Goal: Information Seeking & Learning: Learn about a topic

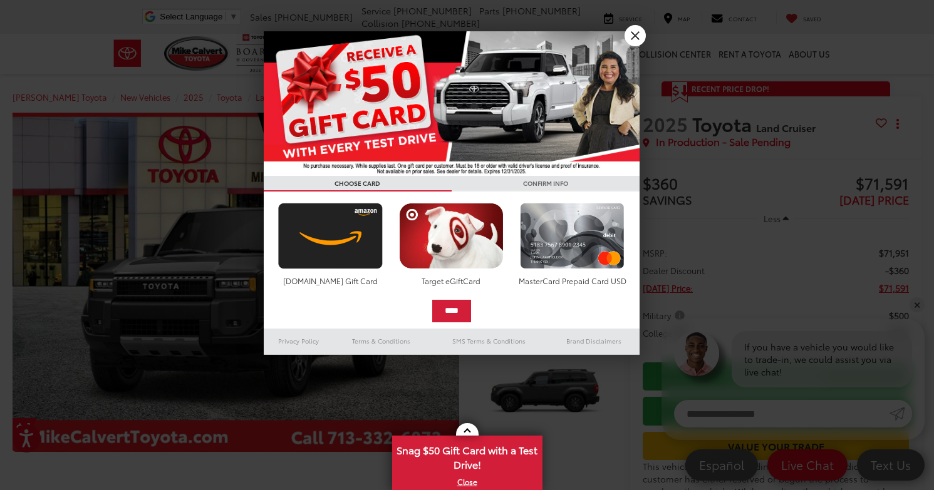
click at [641, 41] on link "X" at bounding box center [634, 35] width 21 height 21
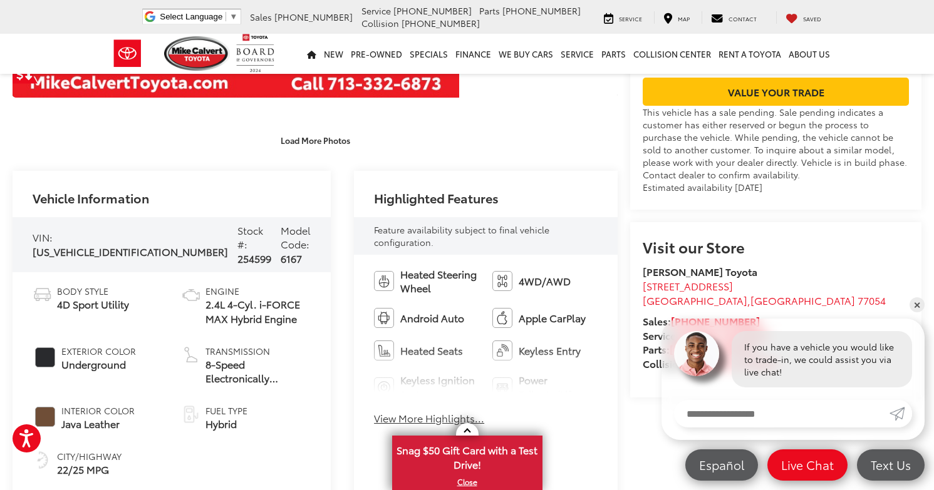
scroll to position [361, 0]
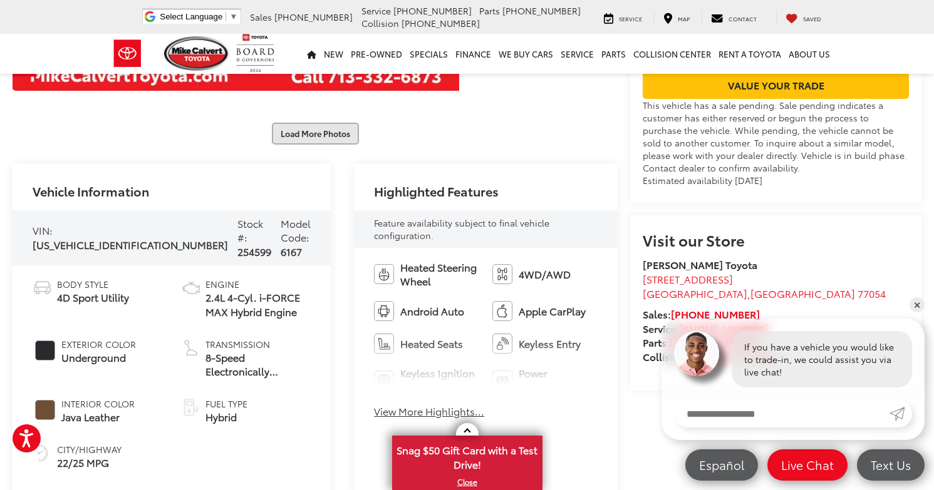
click at [336, 135] on button "Load More Photos" at bounding box center [315, 134] width 87 height 22
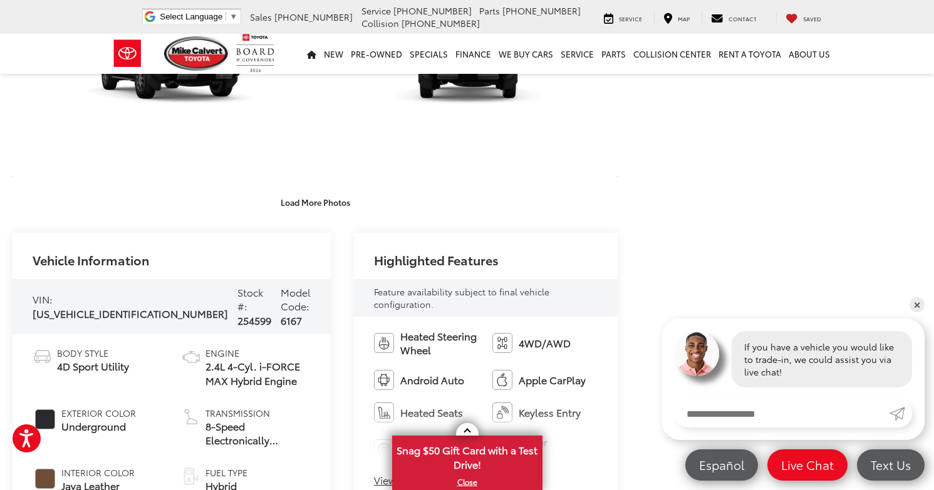
scroll to position [752, 0]
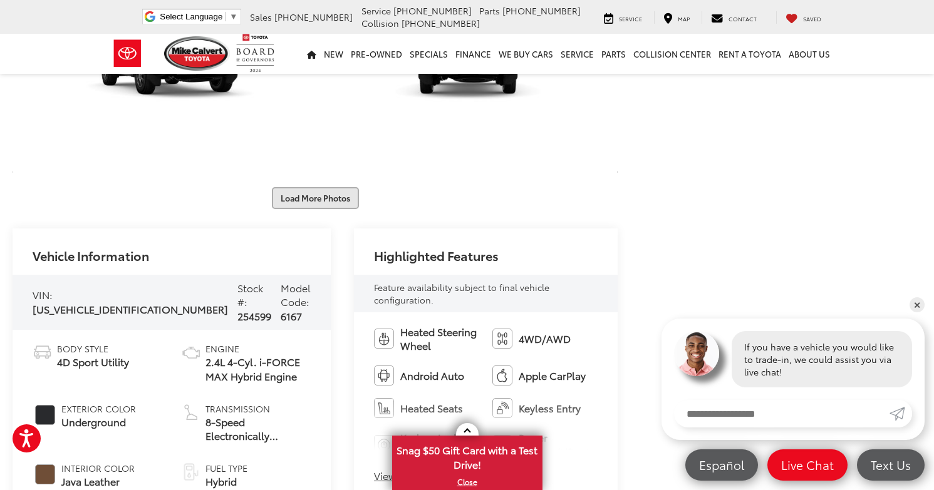
click at [328, 200] on button "Load More Photos" at bounding box center [315, 198] width 87 height 22
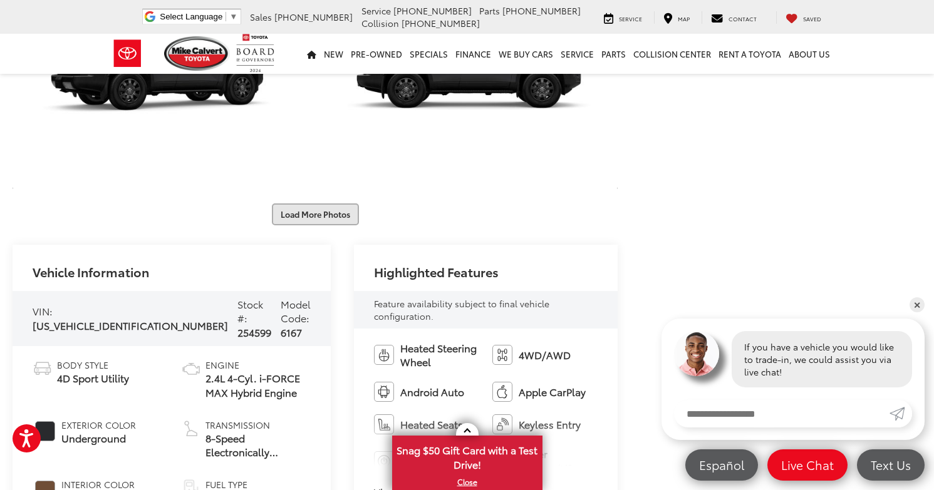
scroll to position [1198, 0]
click at [328, 208] on button "Load More Photos" at bounding box center [315, 214] width 87 height 22
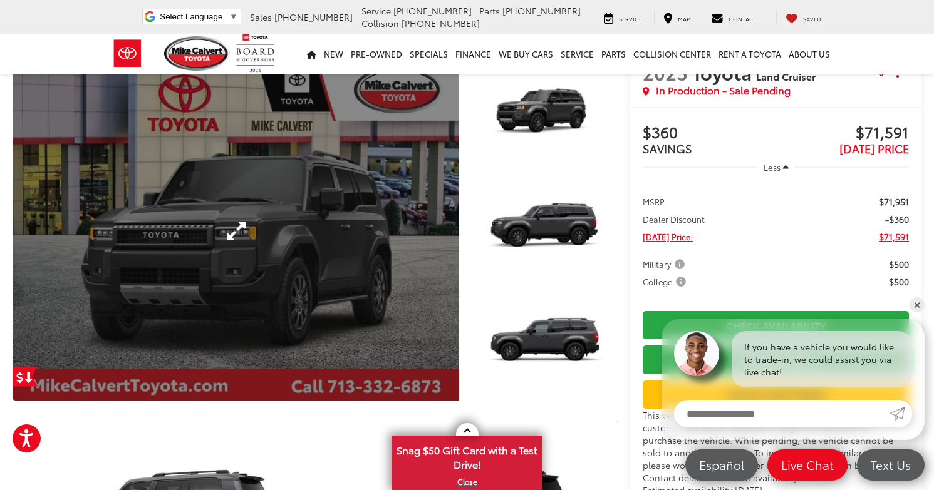
scroll to position [41, 0]
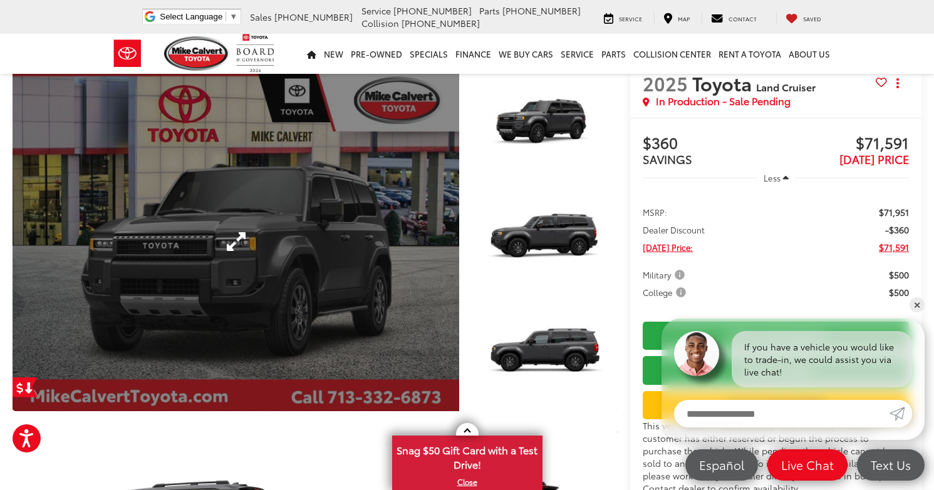
click at [235, 238] on link "Expand Photo 0" at bounding box center [236, 241] width 447 height 339
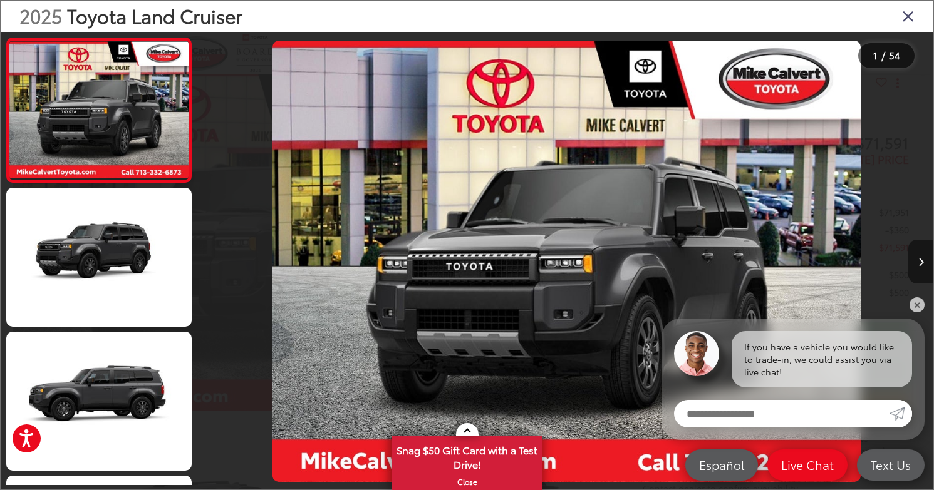
click at [919, 266] on icon "Next image" at bounding box center [921, 262] width 6 height 9
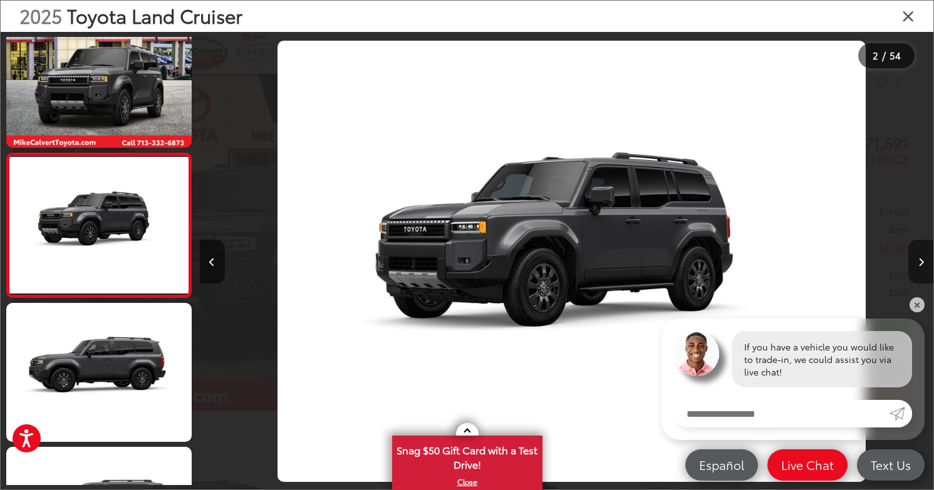
scroll to position [0, 733]
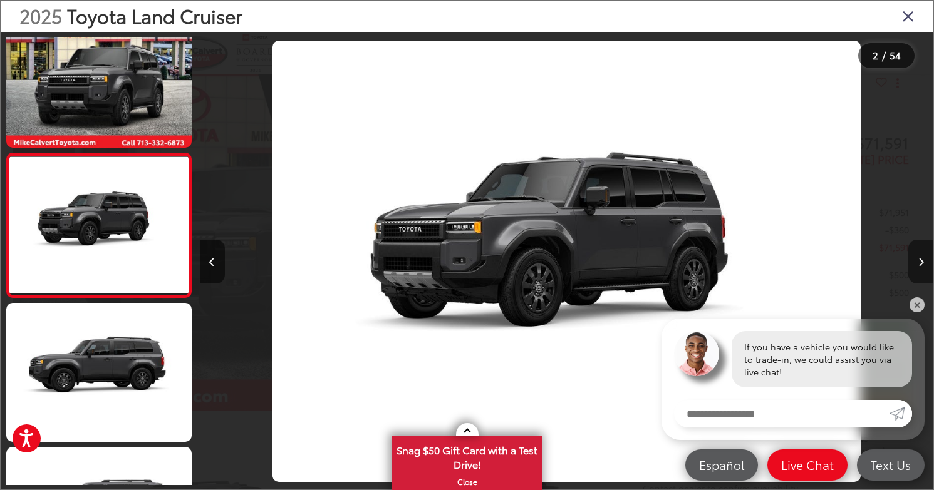
click at [919, 266] on icon "Next image" at bounding box center [921, 262] width 6 height 9
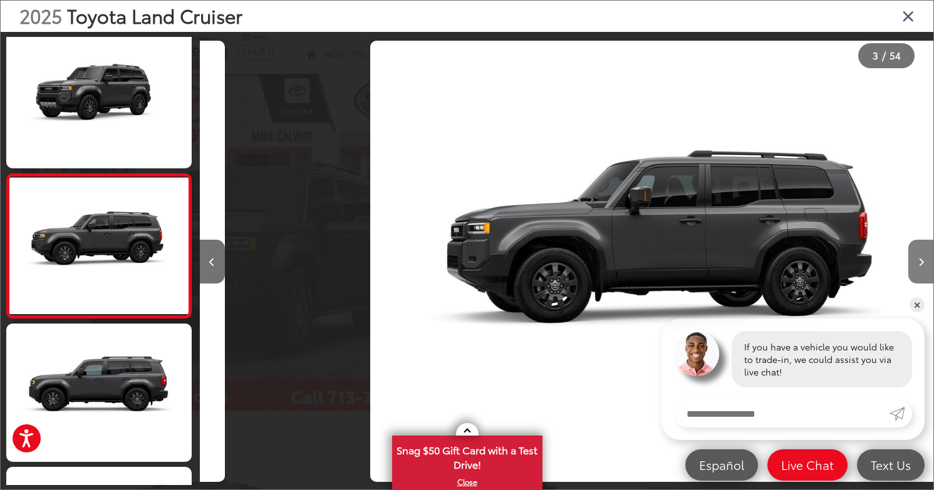
scroll to position [0, 1467]
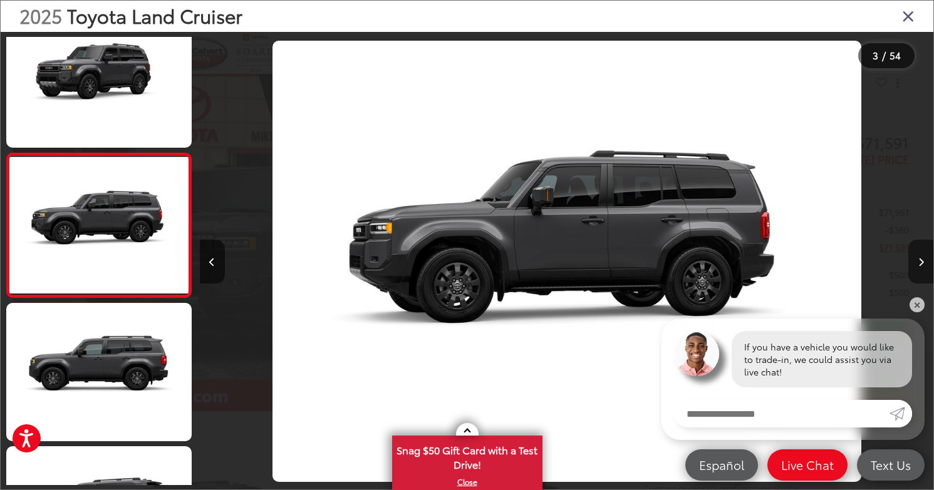
click at [919, 266] on icon "Next image" at bounding box center [921, 262] width 6 height 9
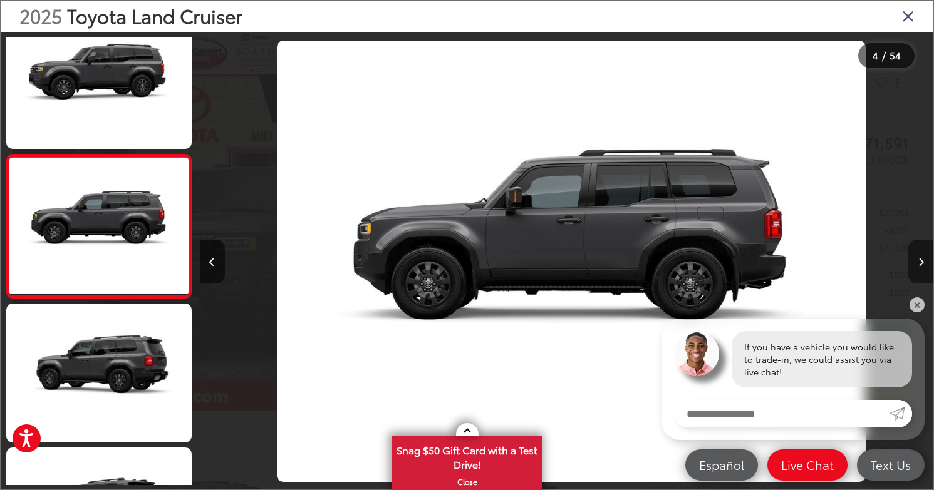
scroll to position [0, 2201]
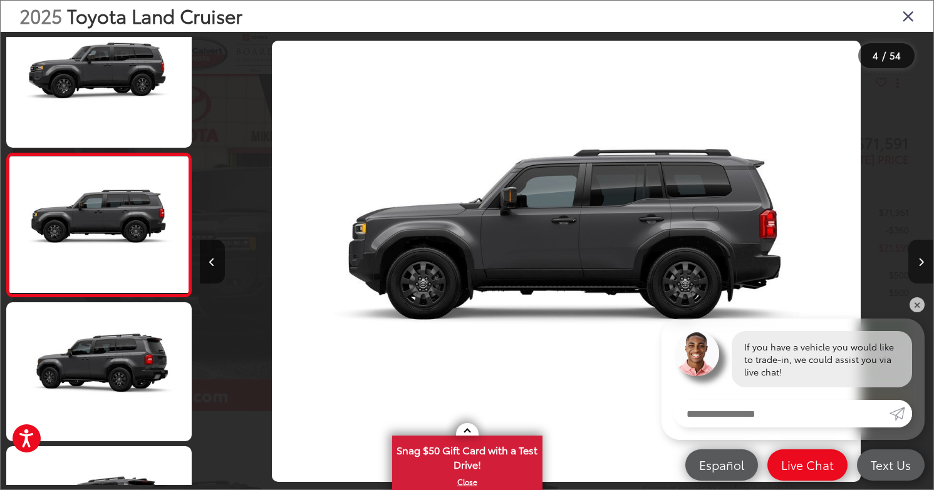
click at [919, 266] on icon "Next image" at bounding box center [921, 262] width 6 height 9
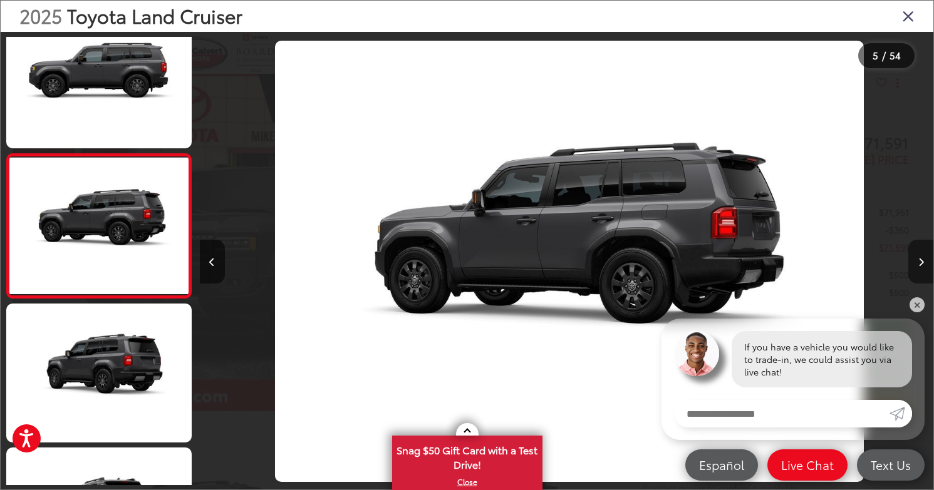
scroll to position [0, 2934]
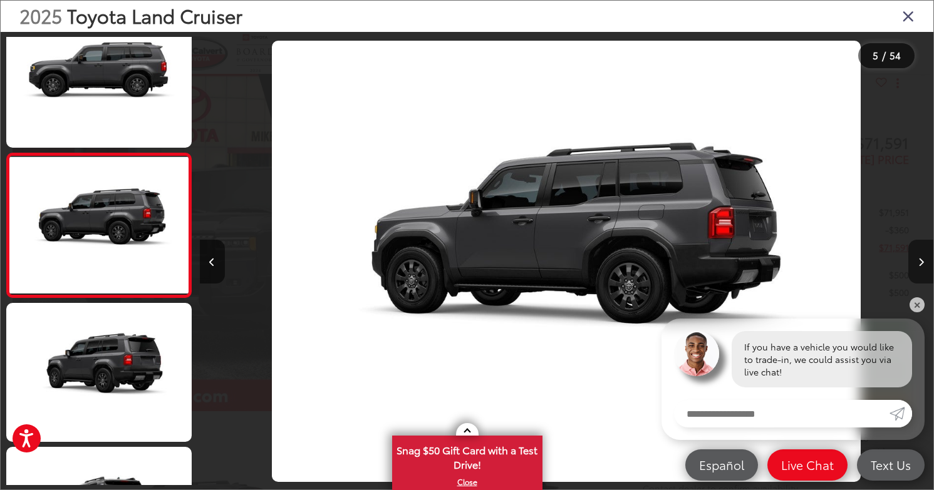
click at [919, 266] on icon "Next image" at bounding box center [921, 262] width 6 height 9
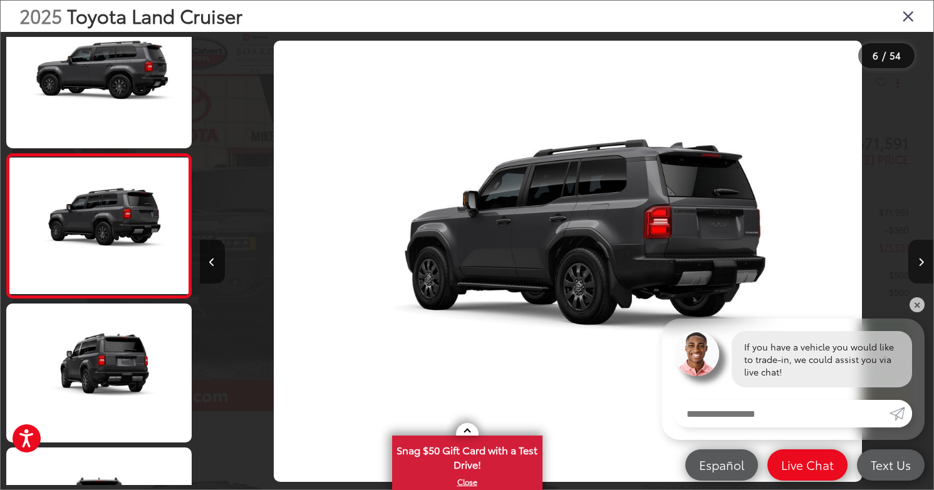
scroll to position [0, 0]
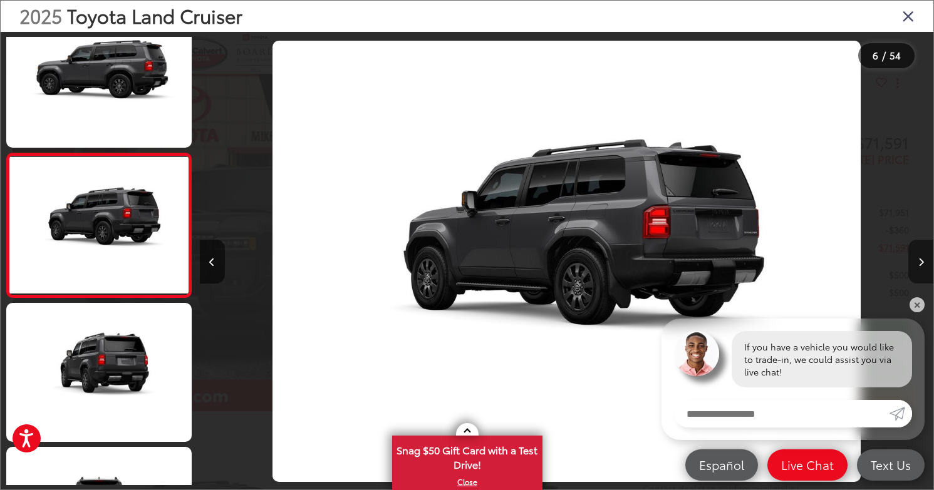
click at [919, 266] on icon "Next image" at bounding box center [921, 262] width 6 height 9
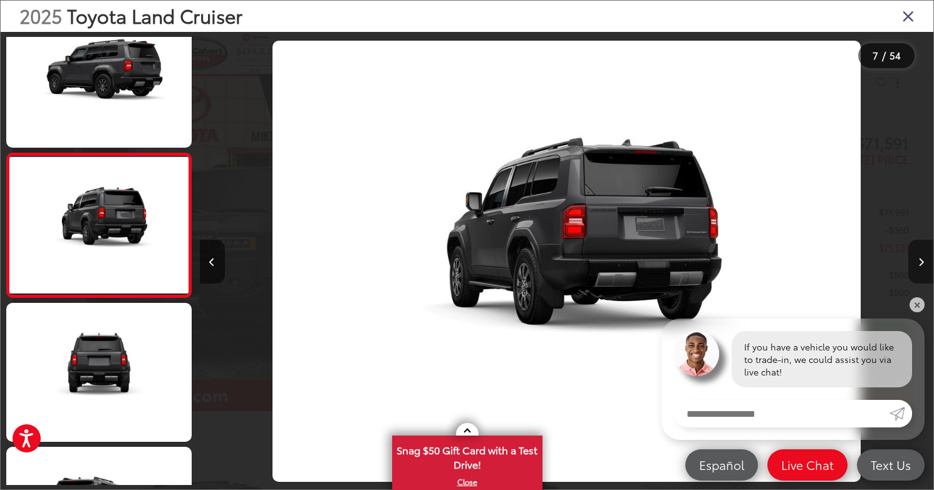
click at [919, 266] on icon "Next image" at bounding box center [921, 262] width 6 height 9
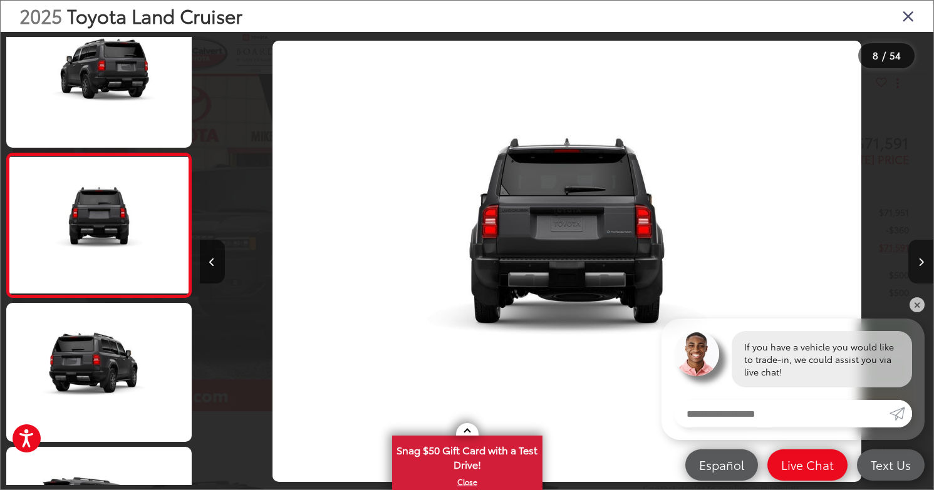
click at [919, 266] on icon "Next image" at bounding box center [921, 262] width 6 height 9
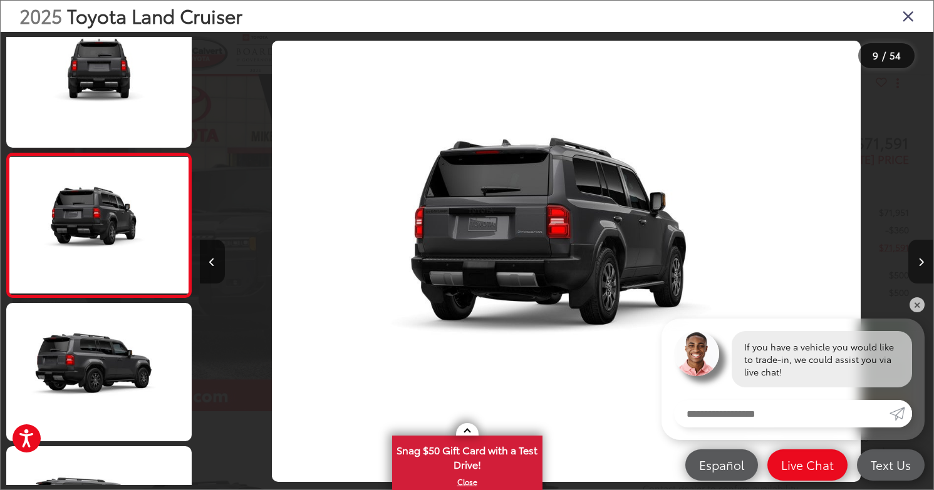
click at [919, 266] on icon "Next image" at bounding box center [921, 262] width 6 height 9
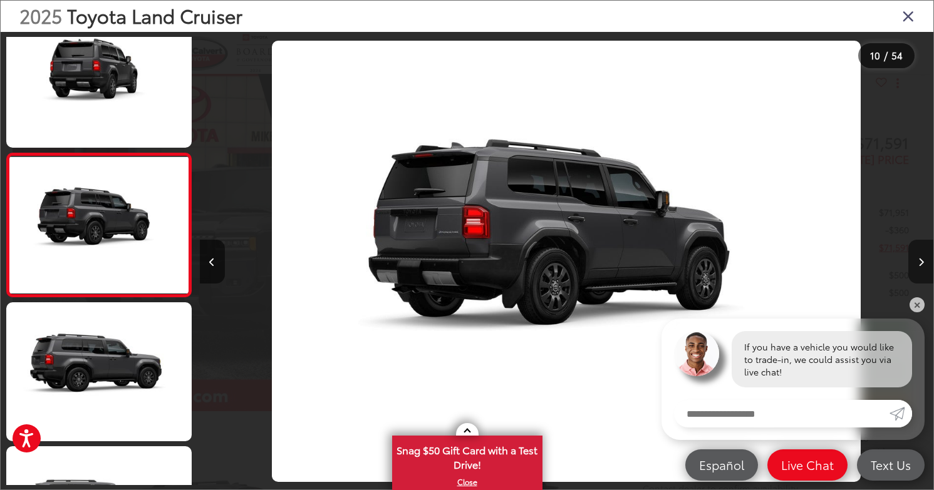
click at [919, 266] on icon "Next image" at bounding box center [921, 262] width 6 height 9
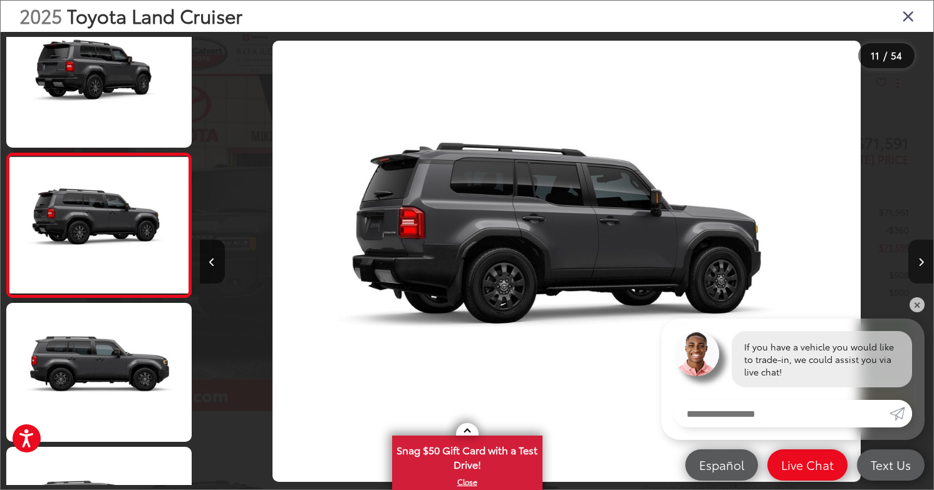
click at [919, 266] on icon "Next image" at bounding box center [921, 262] width 6 height 9
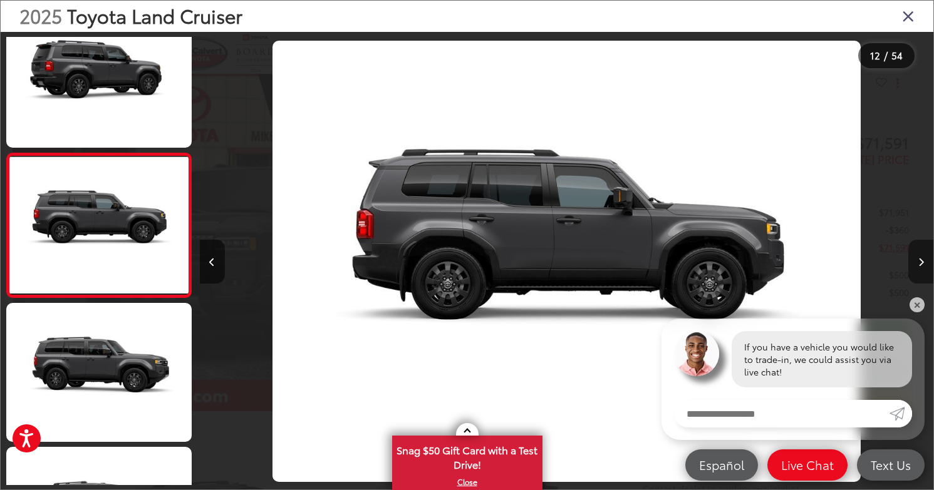
click at [921, 267] on button "Next image" at bounding box center [920, 262] width 25 height 44
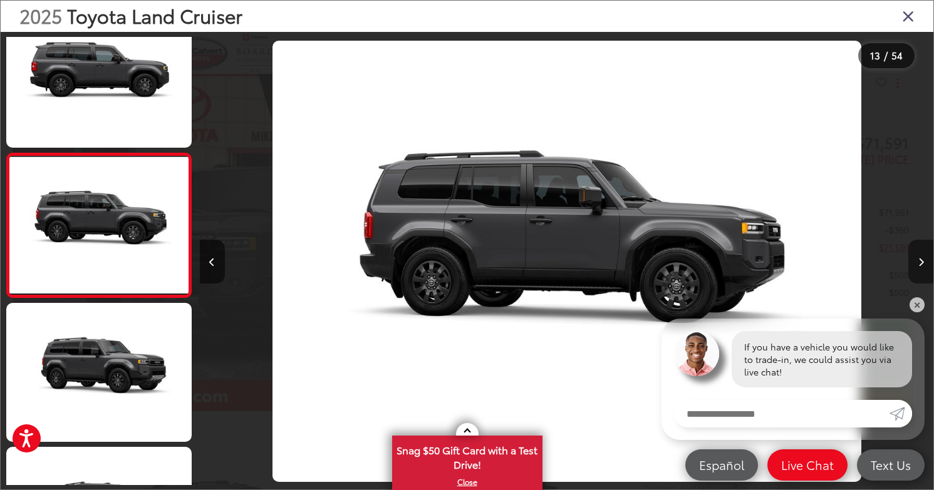
click at [921, 267] on button "Next image" at bounding box center [920, 262] width 25 height 44
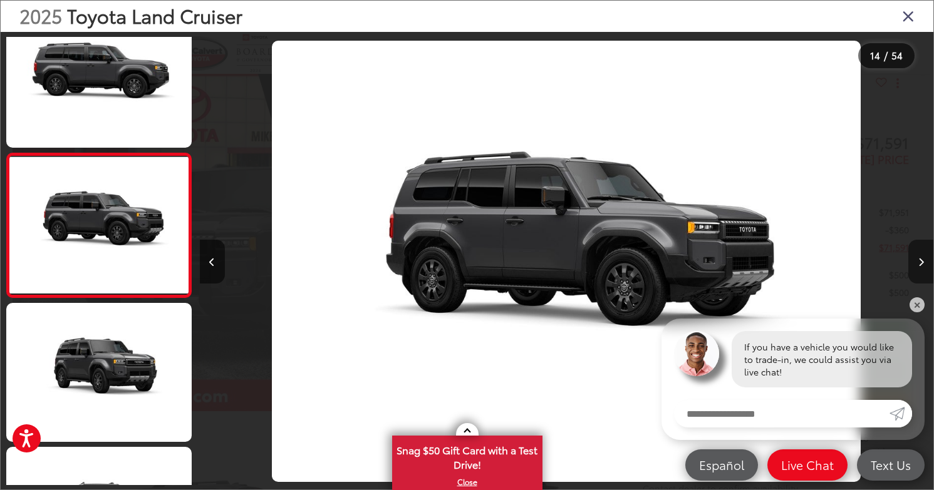
click at [921, 267] on button "Next image" at bounding box center [920, 262] width 25 height 44
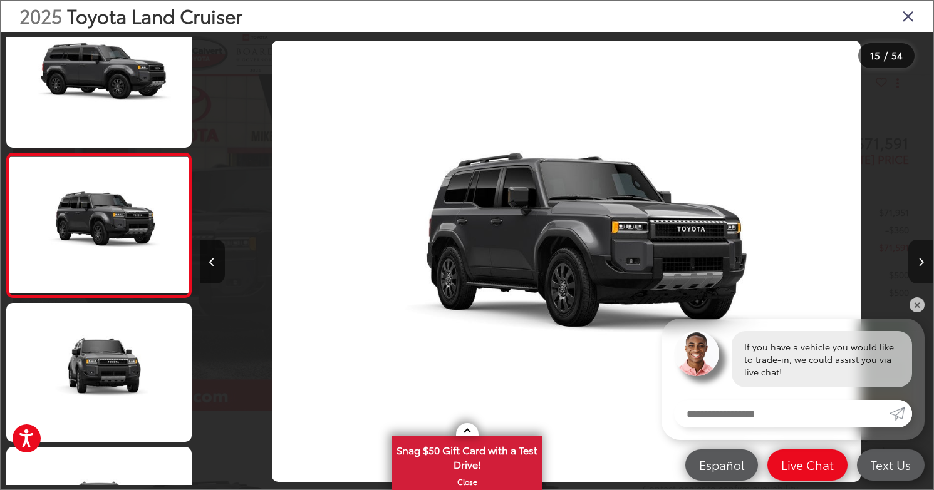
click at [921, 267] on button "Next image" at bounding box center [920, 262] width 25 height 44
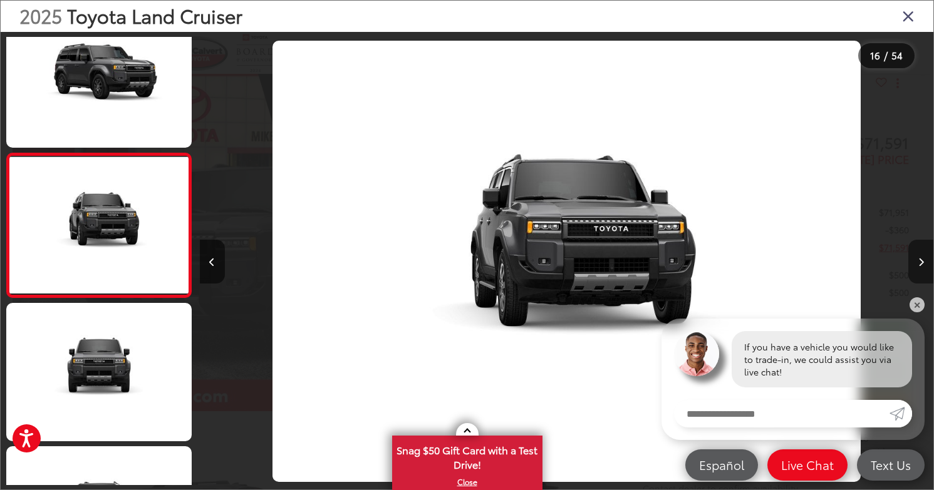
click at [921, 267] on button "Next image" at bounding box center [920, 262] width 25 height 44
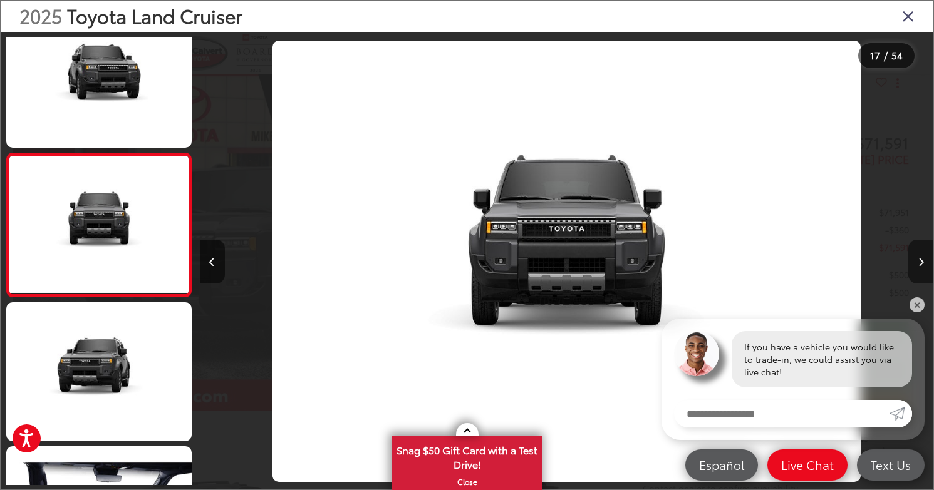
click at [921, 267] on button "Next image" at bounding box center [920, 262] width 25 height 44
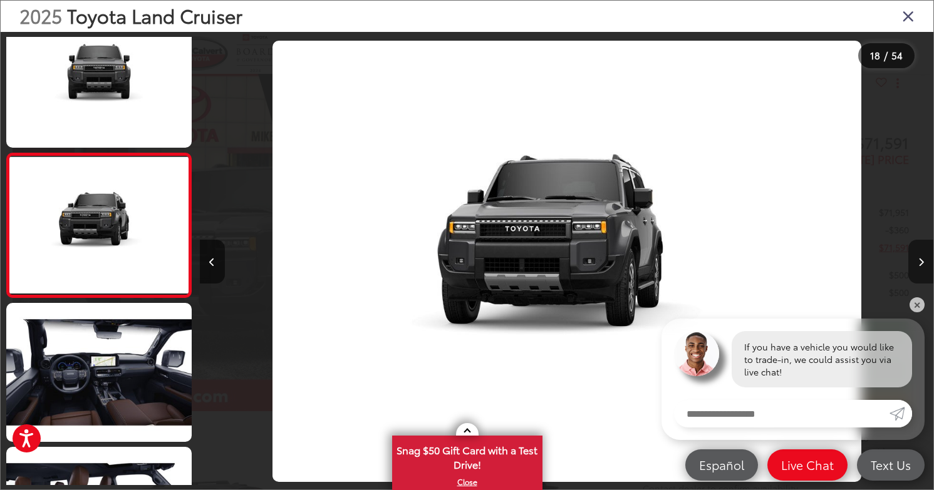
click at [921, 267] on button "Next image" at bounding box center [920, 262] width 25 height 44
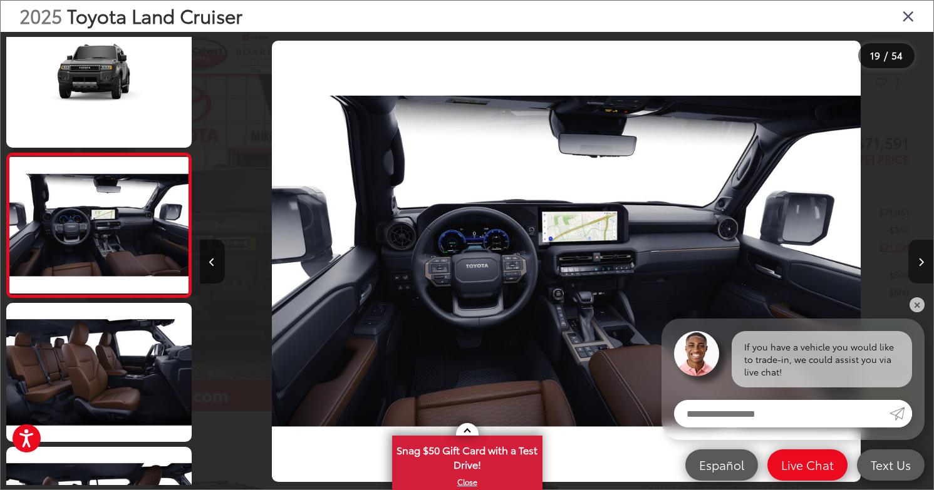
click at [921, 267] on button "Next image" at bounding box center [920, 262] width 25 height 44
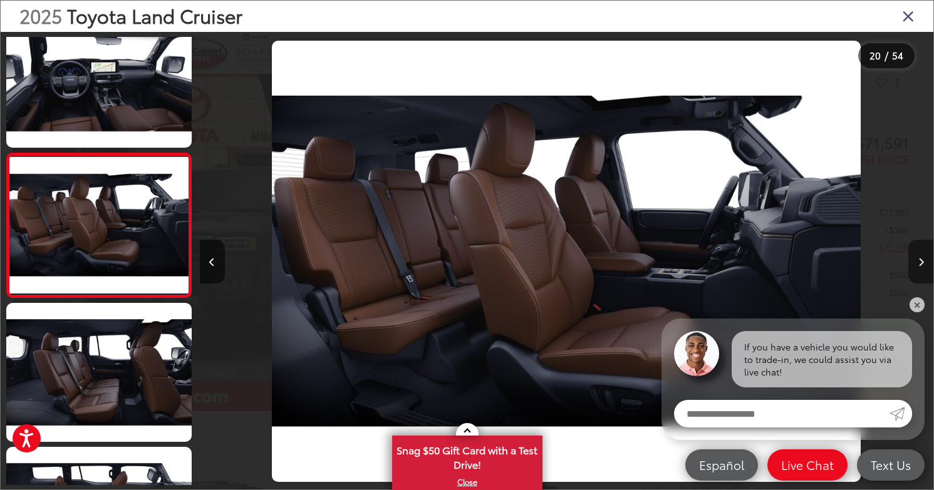
click at [921, 267] on button "Next image" at bounding box center [920, 262] width 25 height 44
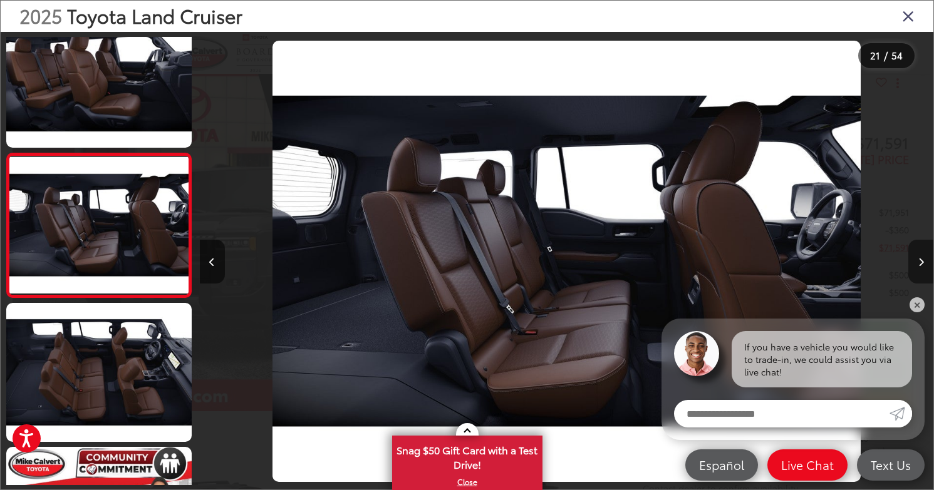
click at [921, 267] on button "Next image" at bounding box center [920, 262] width 25 height 44
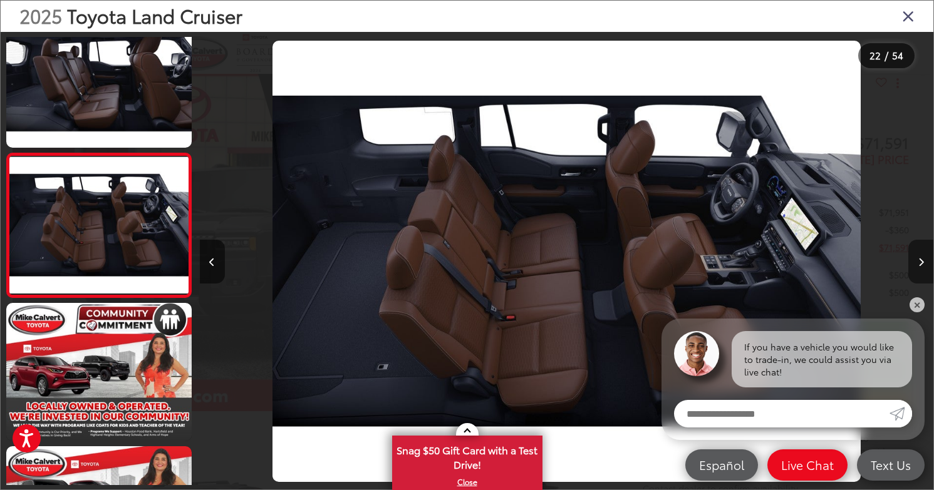
click at [921, 267] on button "Next image" at bounding box center [920, 262] width 25 height 44
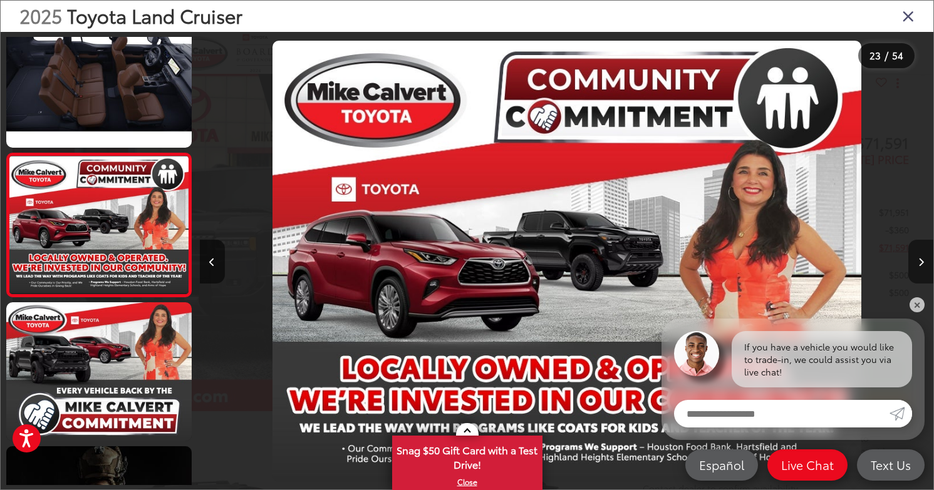
click at [921, 267] on button "Next image" at bounding box center [920, 262] width 25 height 44
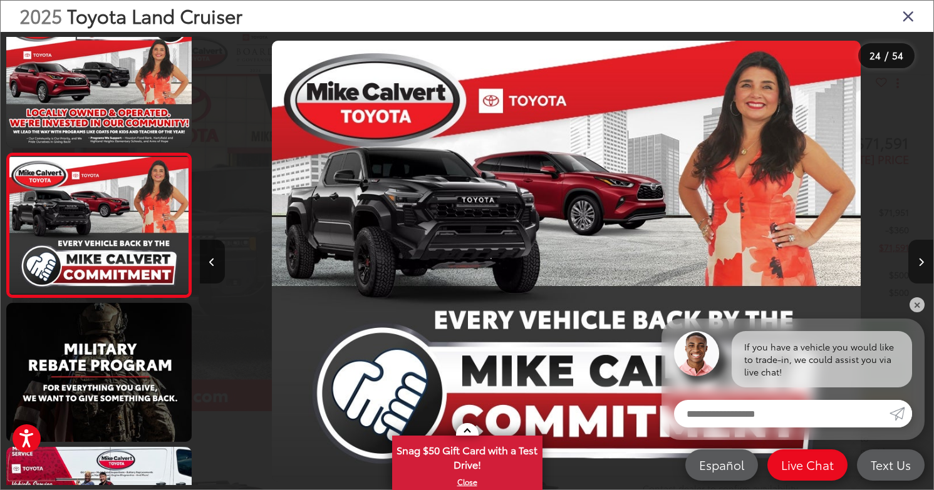
click at [921, 267] on button "Next image" at bounding box center [920, 262] width 25 height 44
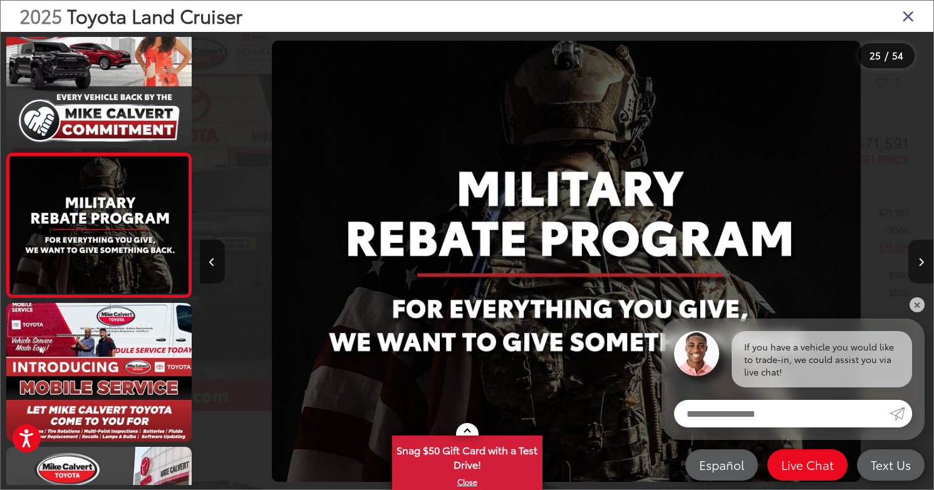
click at [921, 267] on button "Next image" at bounding box center [920, 262] width 25 height 44
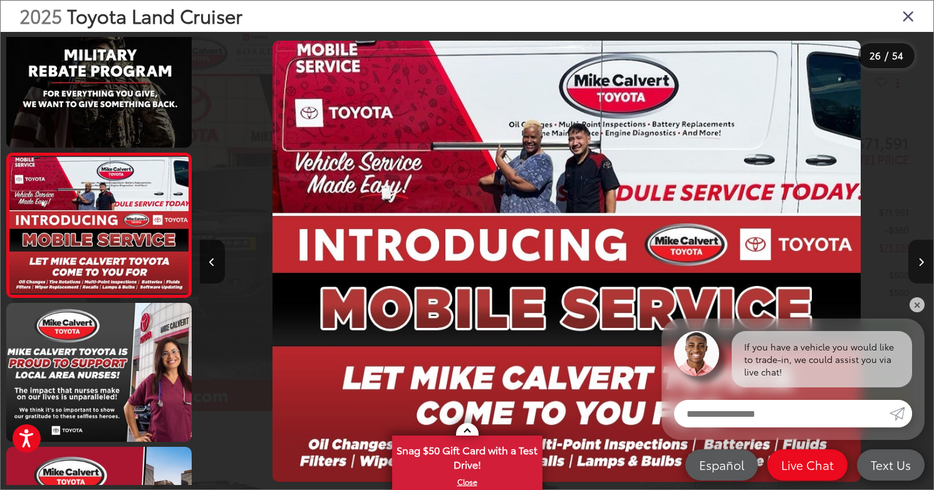
click at [921, 267] on button "Next image" at bounding box center [920, 262] width 25 height 44
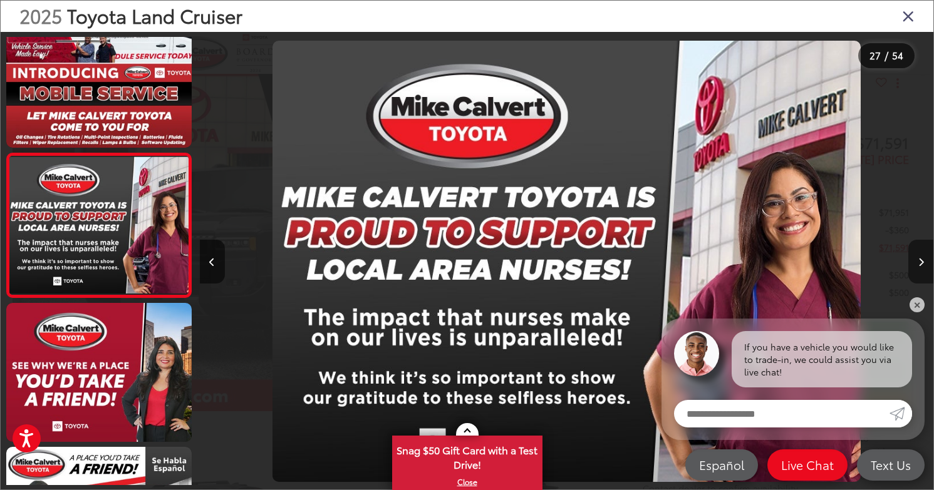
click at [921, 267] on button "Next image" at bounding box center [920, 262] width 25 height 44
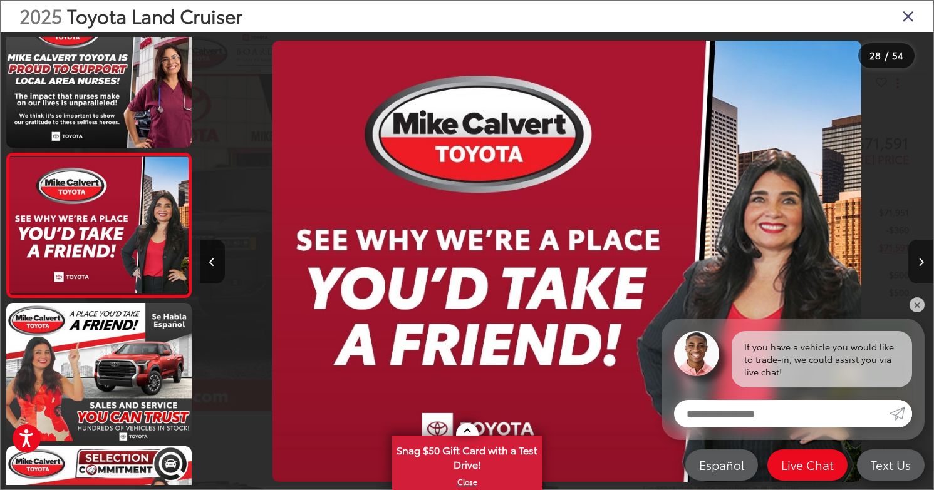
click at [921, 267] on button "Next image" at bounding box center [920, 262] width 25 height 44
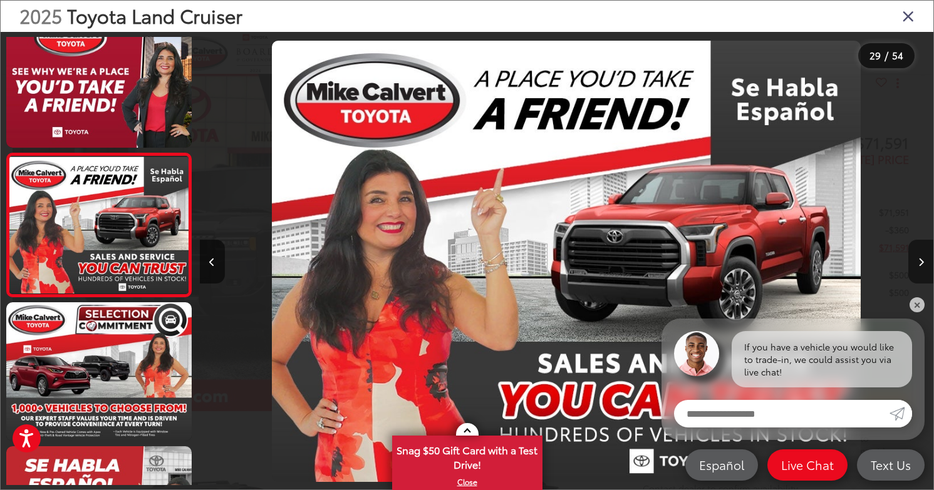
click at [921, 268] on button "Next image" at bounding box center [920, 262] width 25 height 44
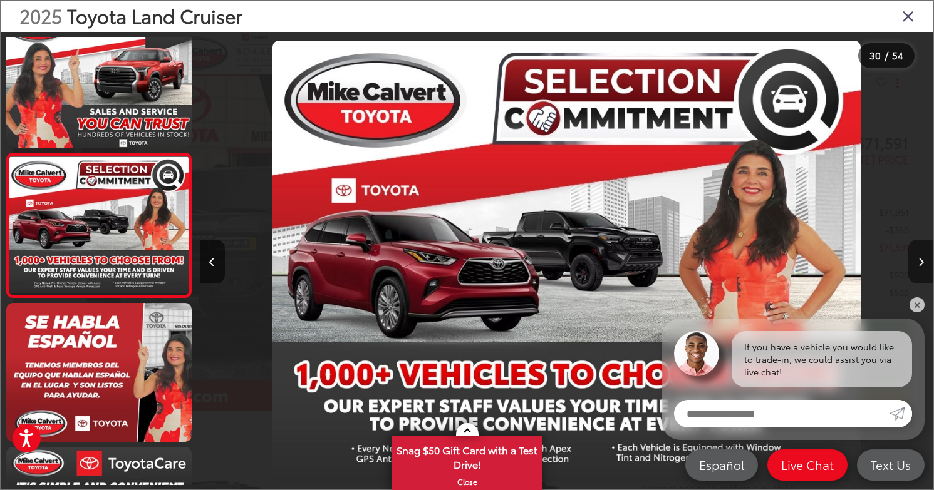
click at [921, 268] on button "Next image" at bounding box center [920, 262] width 25 height 44
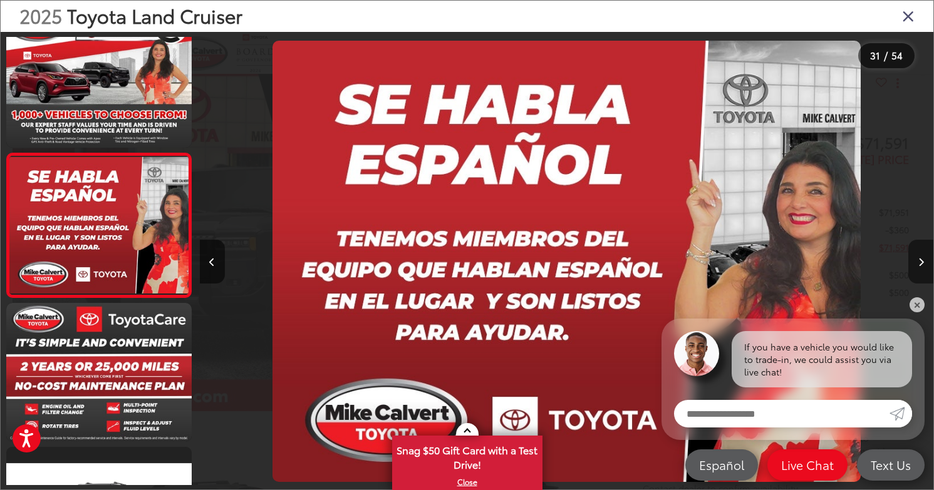
click at [921, 268] on button "Next image" at bounding box center [920, 262] width 25 height 44
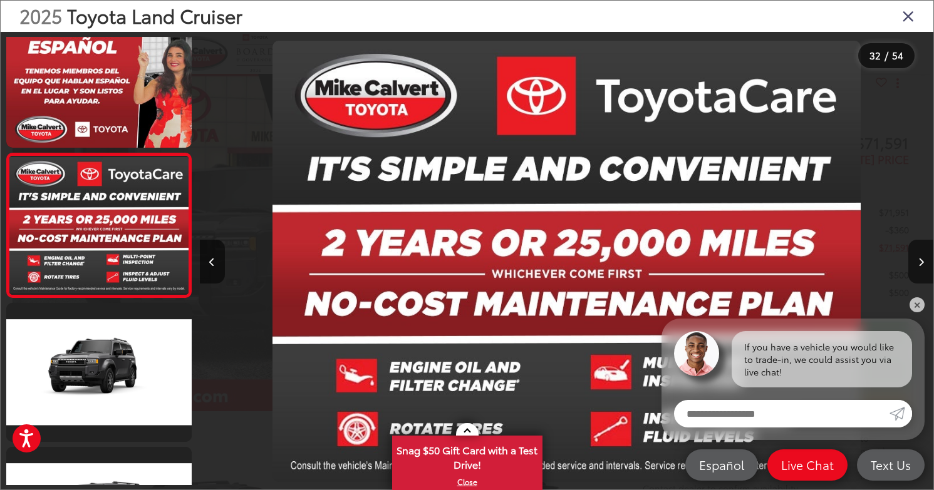
click at [911, 23] on icon "Close gallery" at bounding box center [908, 16] width 13 height 16
